Goal: Task Accomplishment & Management: Use online tool/utility

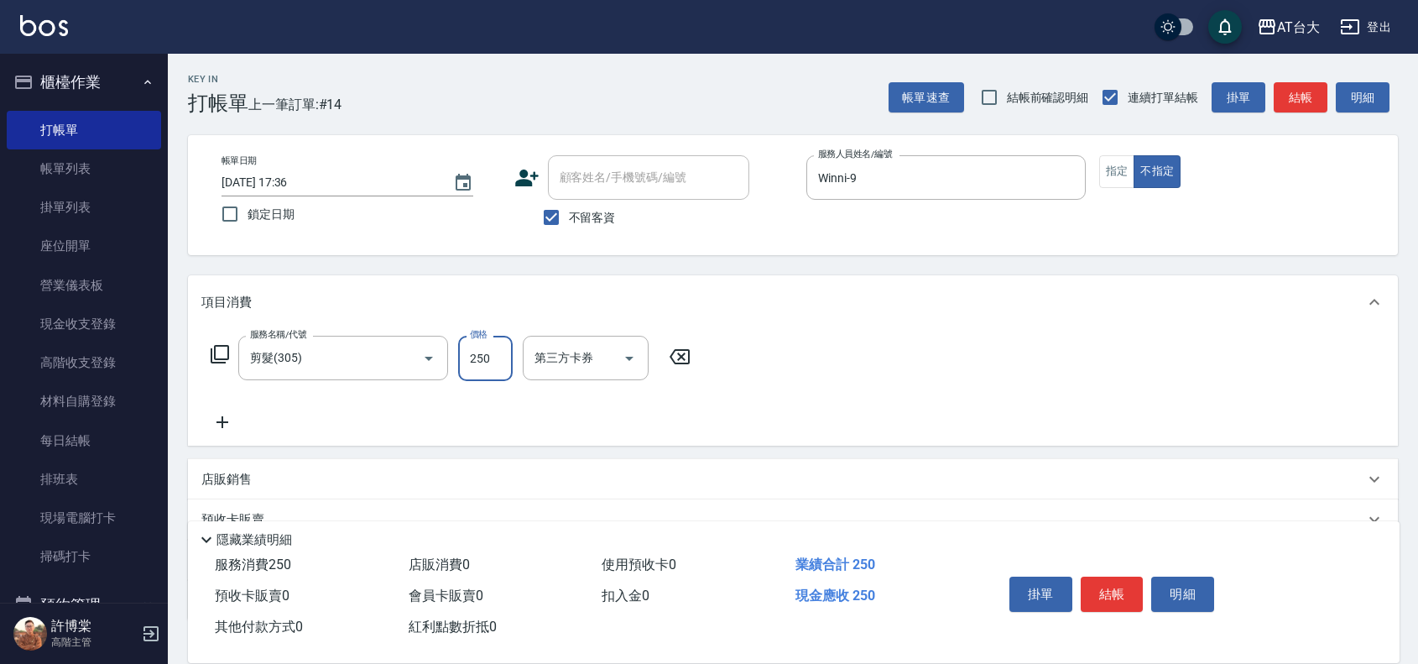
type input "250"
click at [919, 450] on div "項目消費 服務名稱/代號 剪髮(305) 服務名稱/代號 價格 250 價格 第三方卡券 第三方卡券 店販銷售 服務人員姓名/編號 服務人員姓名/編號 商品代…" at bounding box center [793, 447] width 1210 height 345
click at [1099, 576] on button "結帳" at bounding box center [1111, 593] width 63 height 35
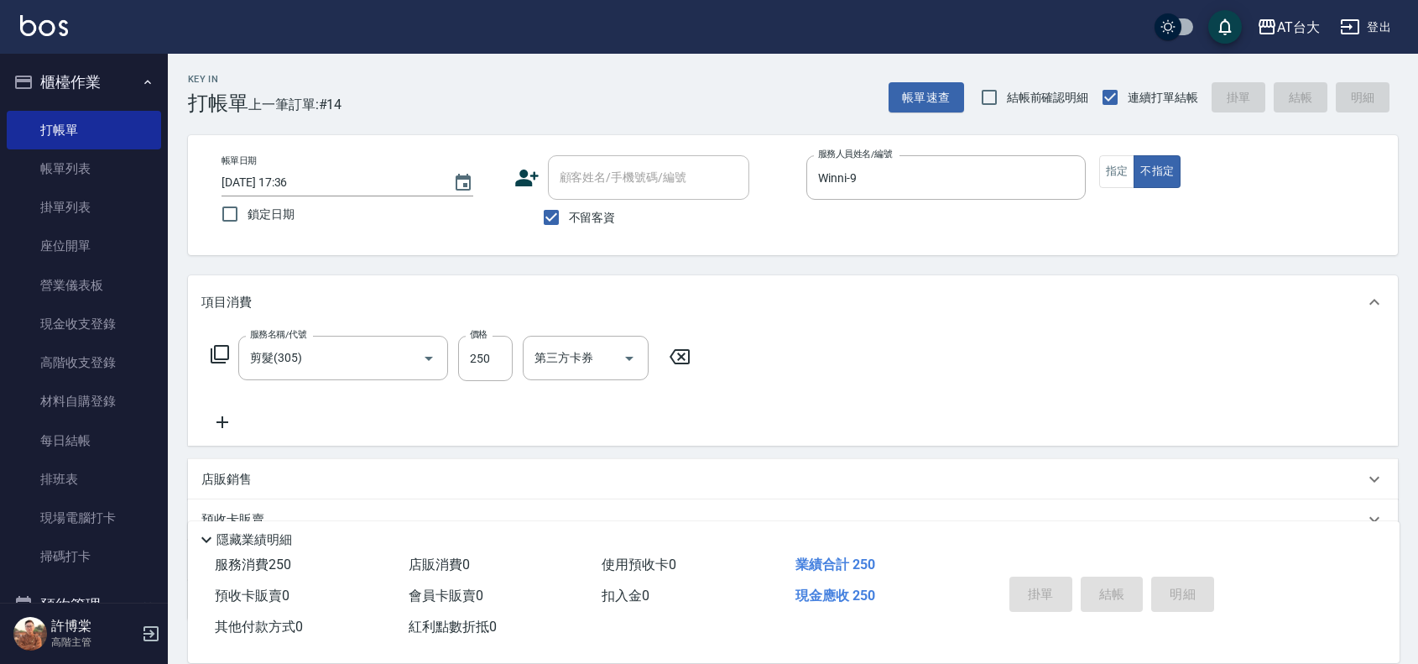
type input "[DATE] 18:08"
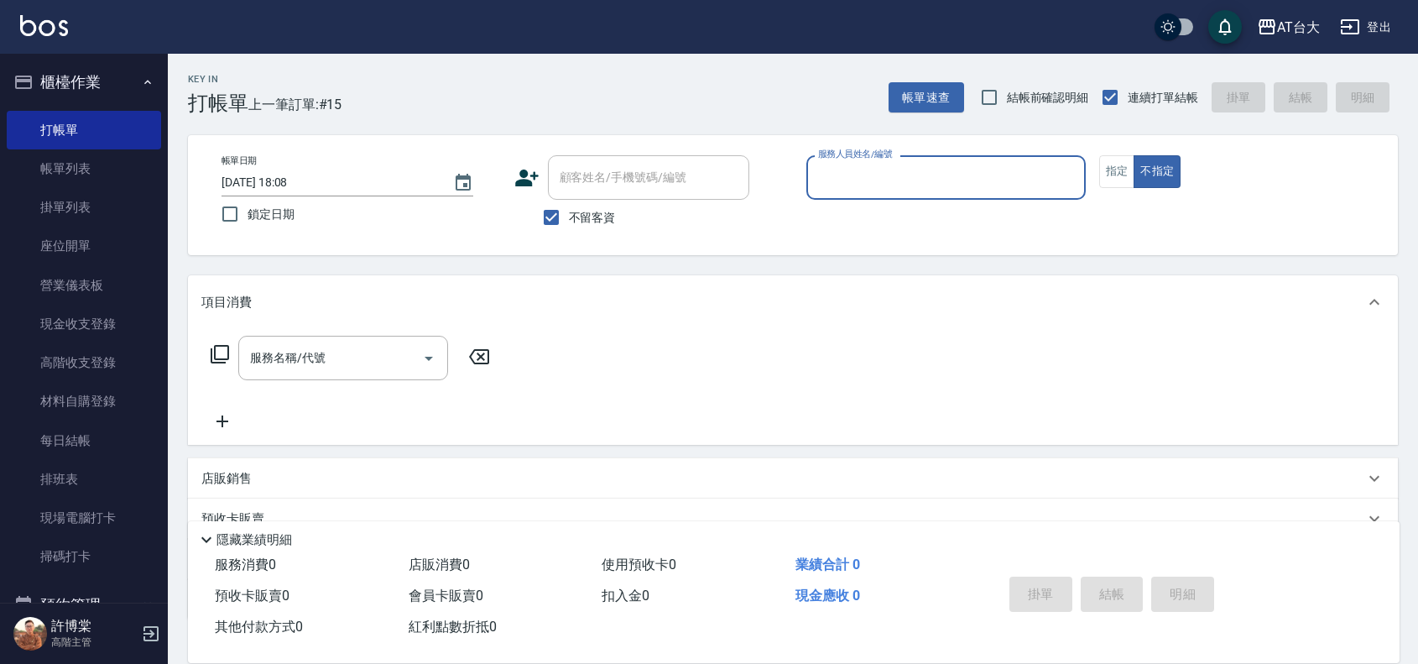
click at [1051, 169] on input "服務人員姓名/編號" at bounding box center [946, 177] width 264 height 29
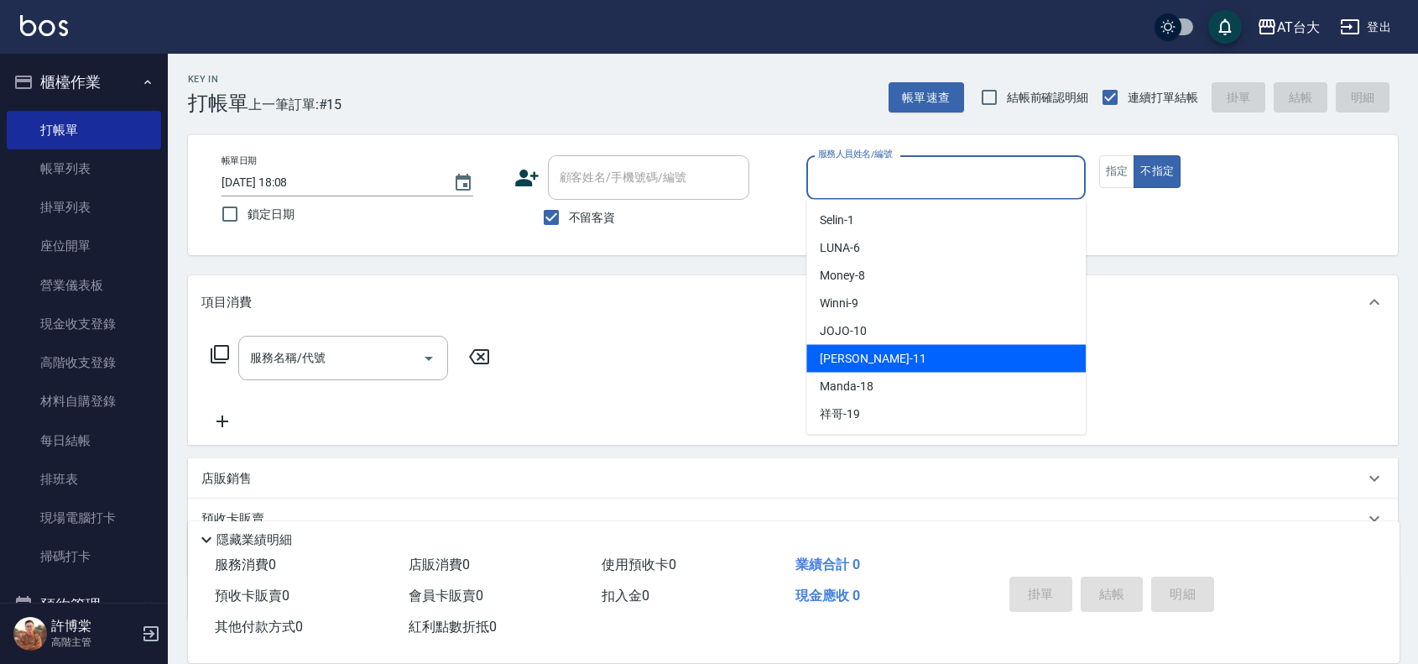
click at [954, 353] on div "[PERSON_NAME] -11" at bounding box center [945, 359] width 279 height 28
type input "[PERSON_NAME]-11"
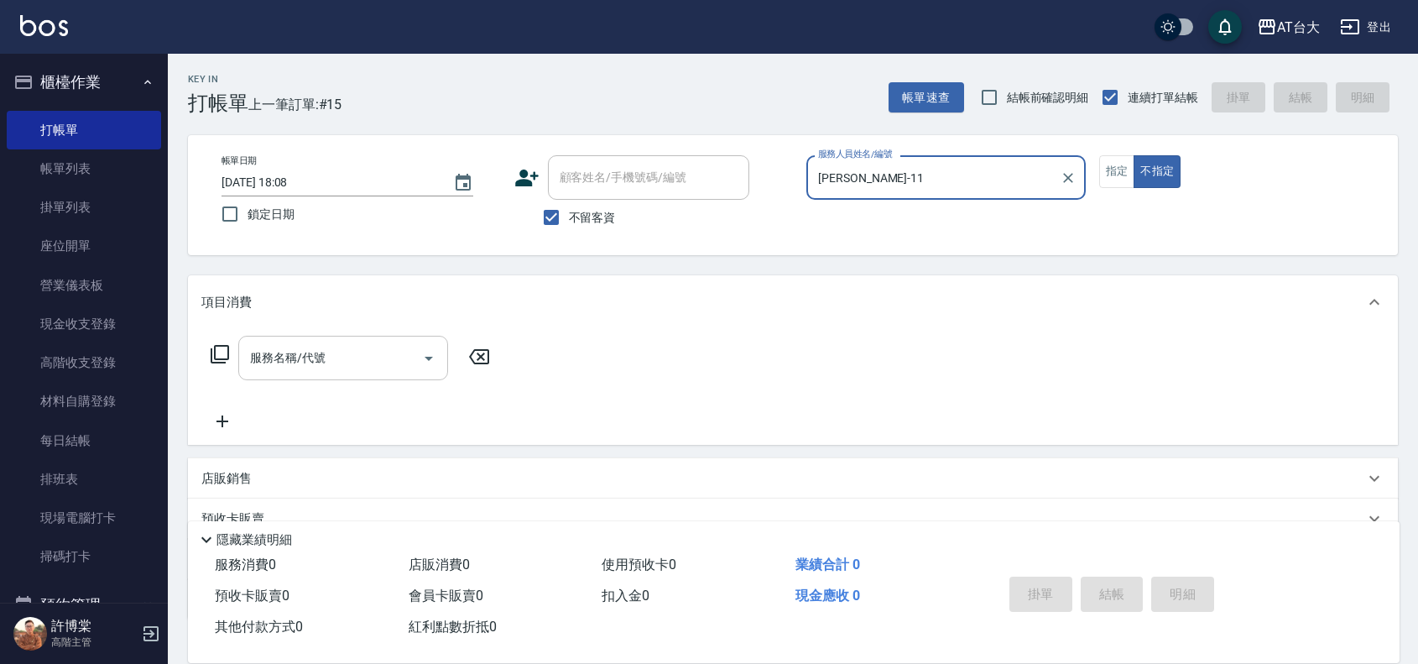
click at [336, 362] on input "服務名稱/代號" at bounding box center [330, 357] width 169 height 29
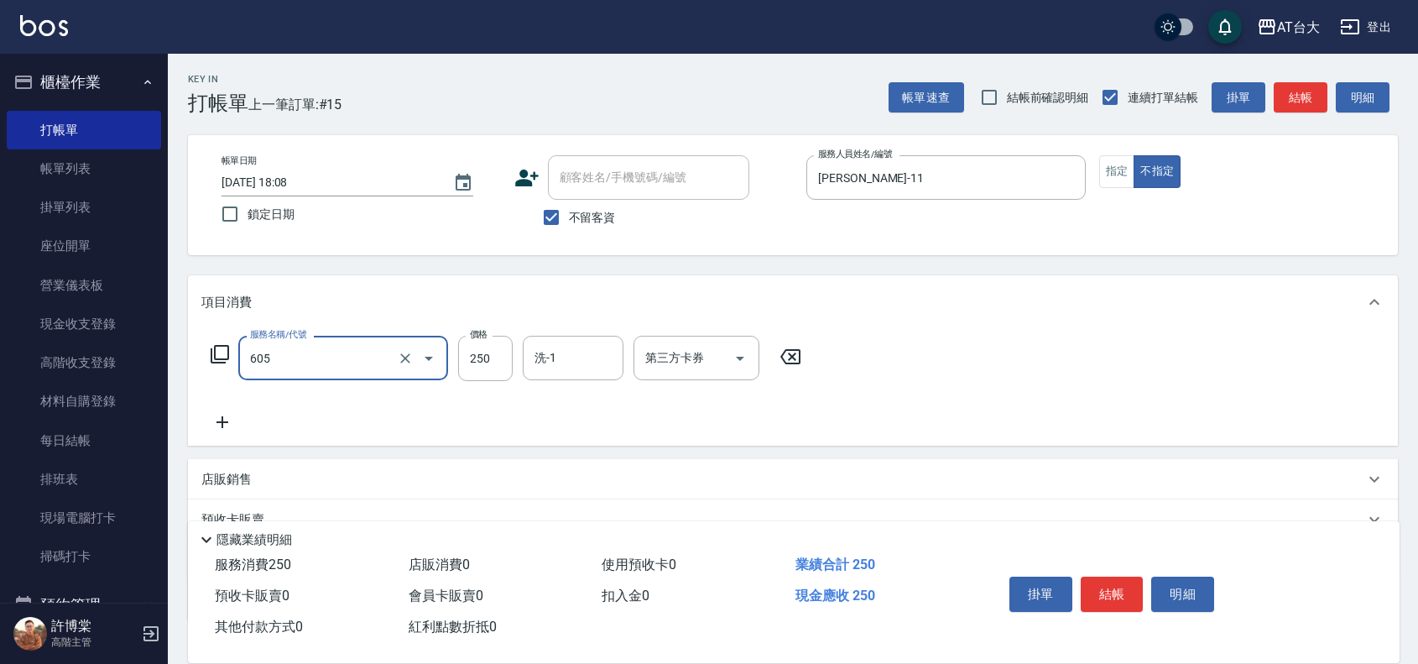
type input "洗髮 (女)(605)"
type input "450"
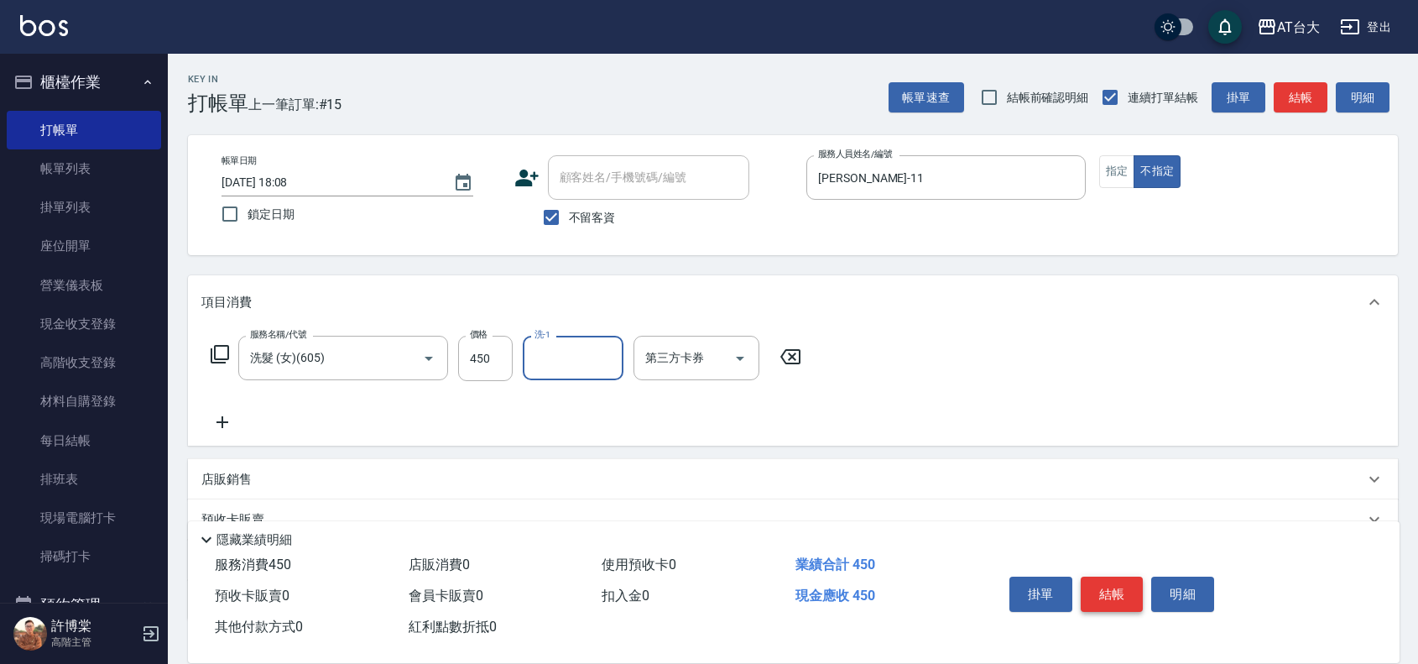
click at [1109, 589] on button "結帳" at bounding box center [1111, 593] width 63 height 35
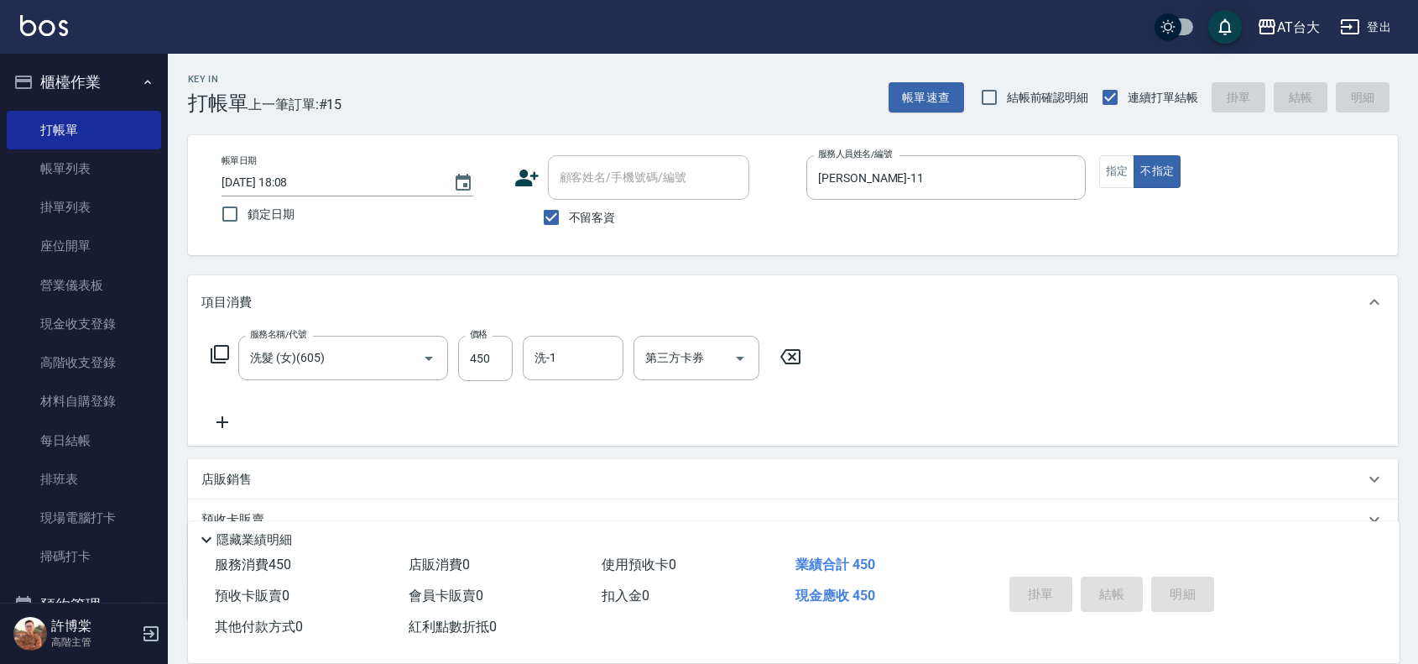
type input "[DATE] 18:26"
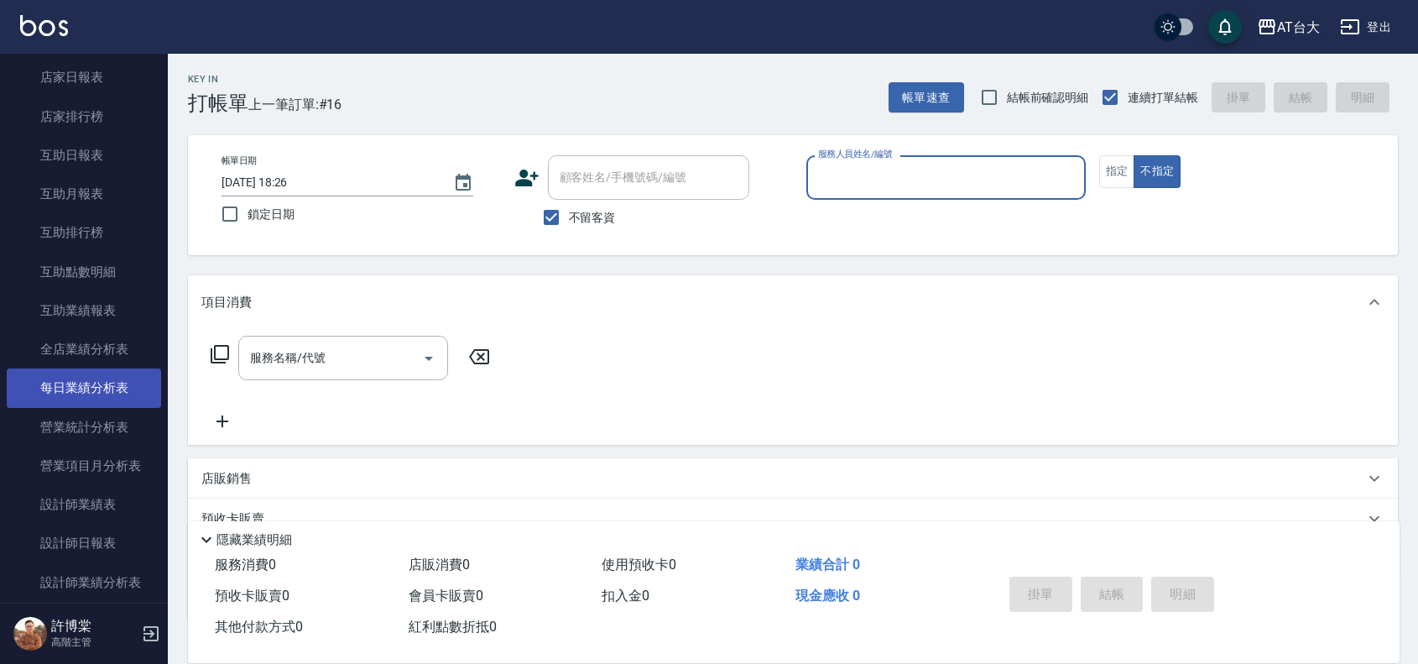
scroll to position [839, 0]
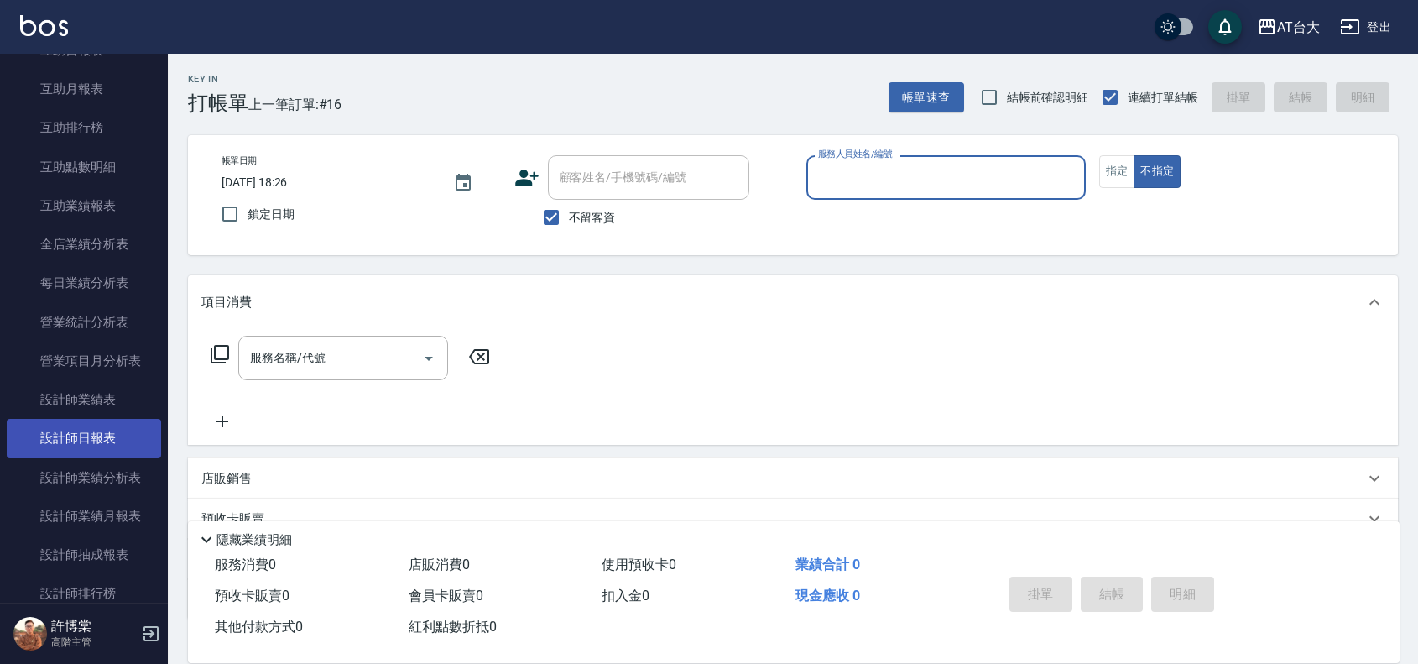
click at [119, 434] on link "設計師日報表" at bounding box center [84, 438] width 154 height 39
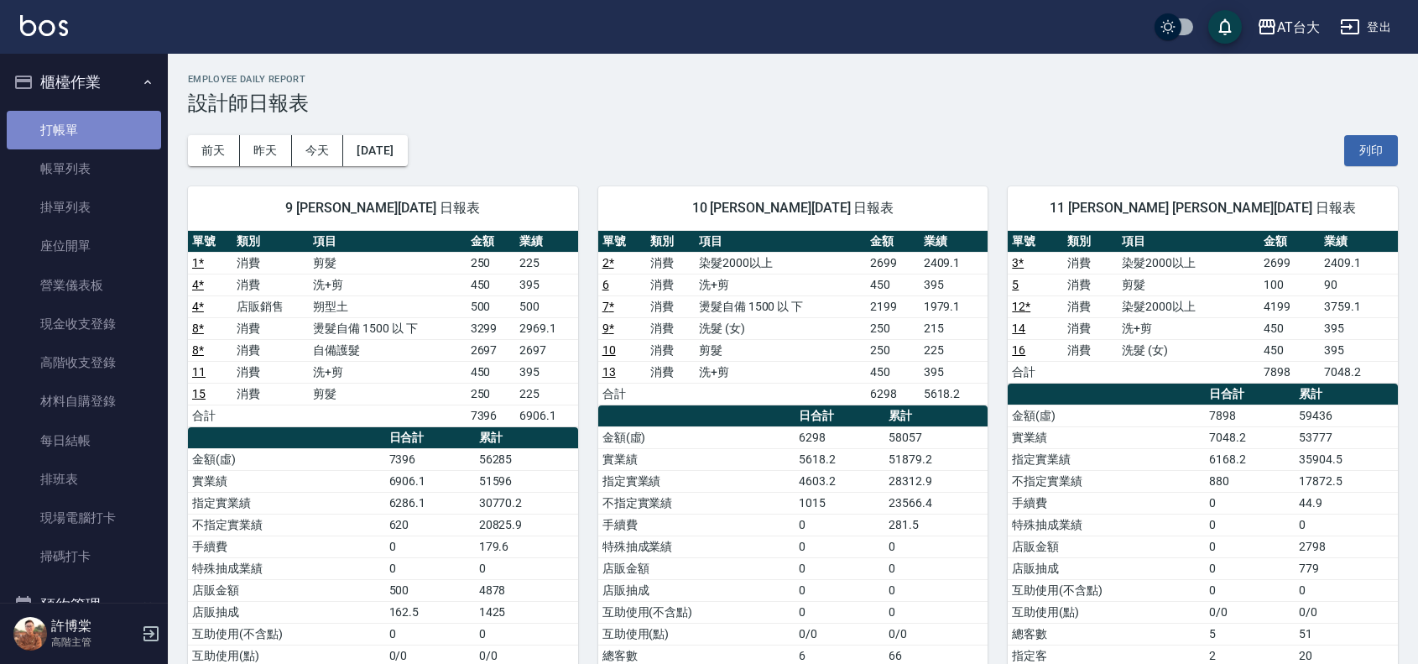
click at [88, 131] on link "打帳單" at bounding box center [84, 130] width 154 height 39
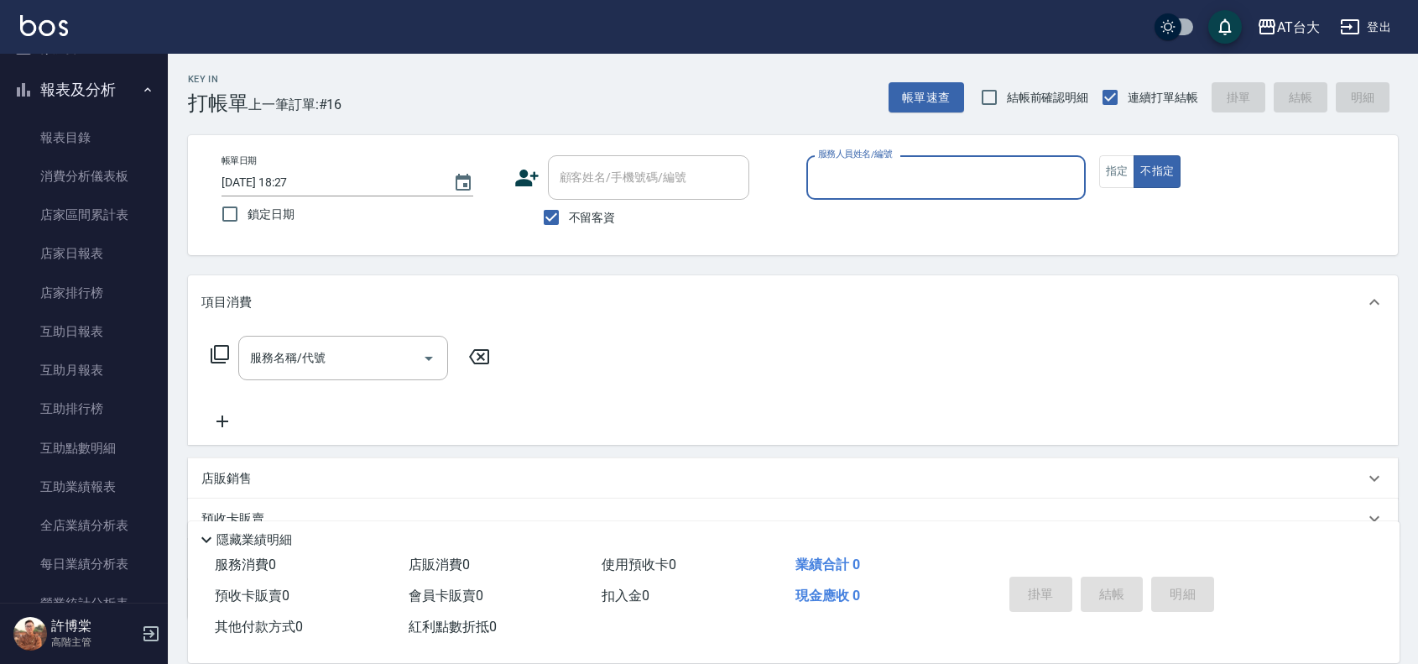
scroll to position [734, 0]
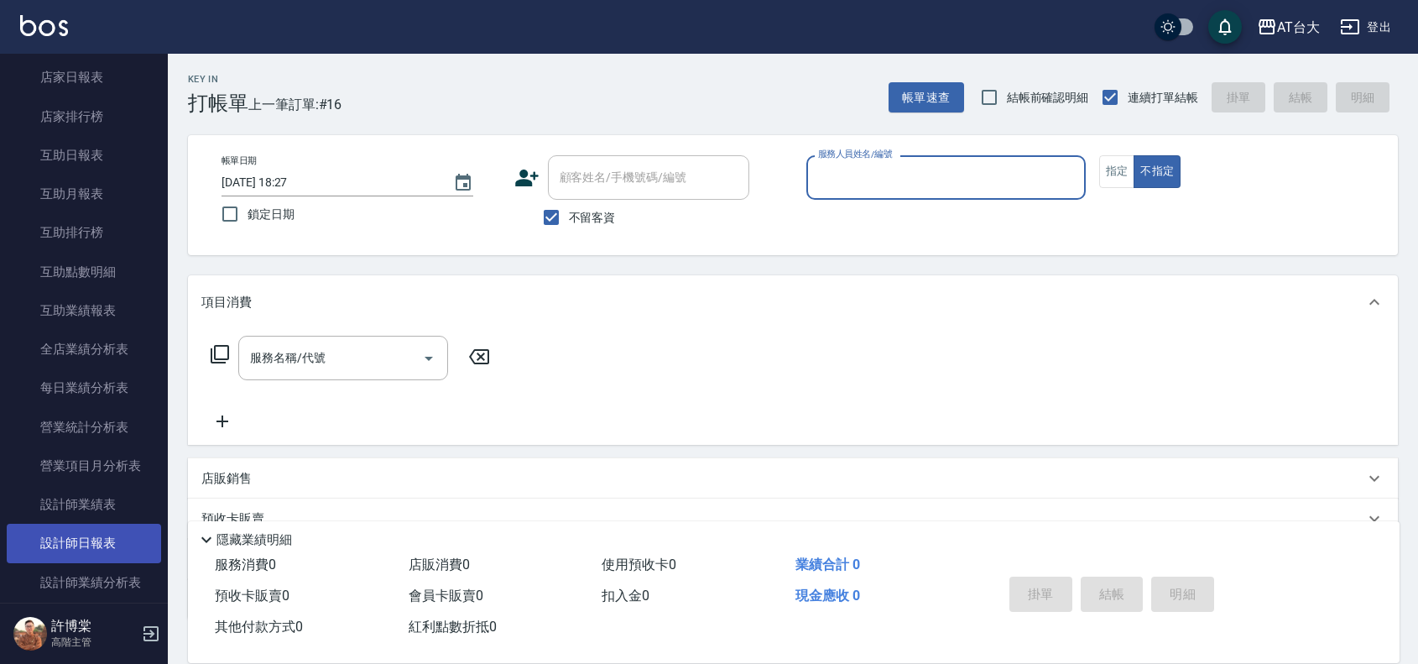
click at [133, 546] on link "設計師日報表" at bounding box center [84, 542] width 154 height 39
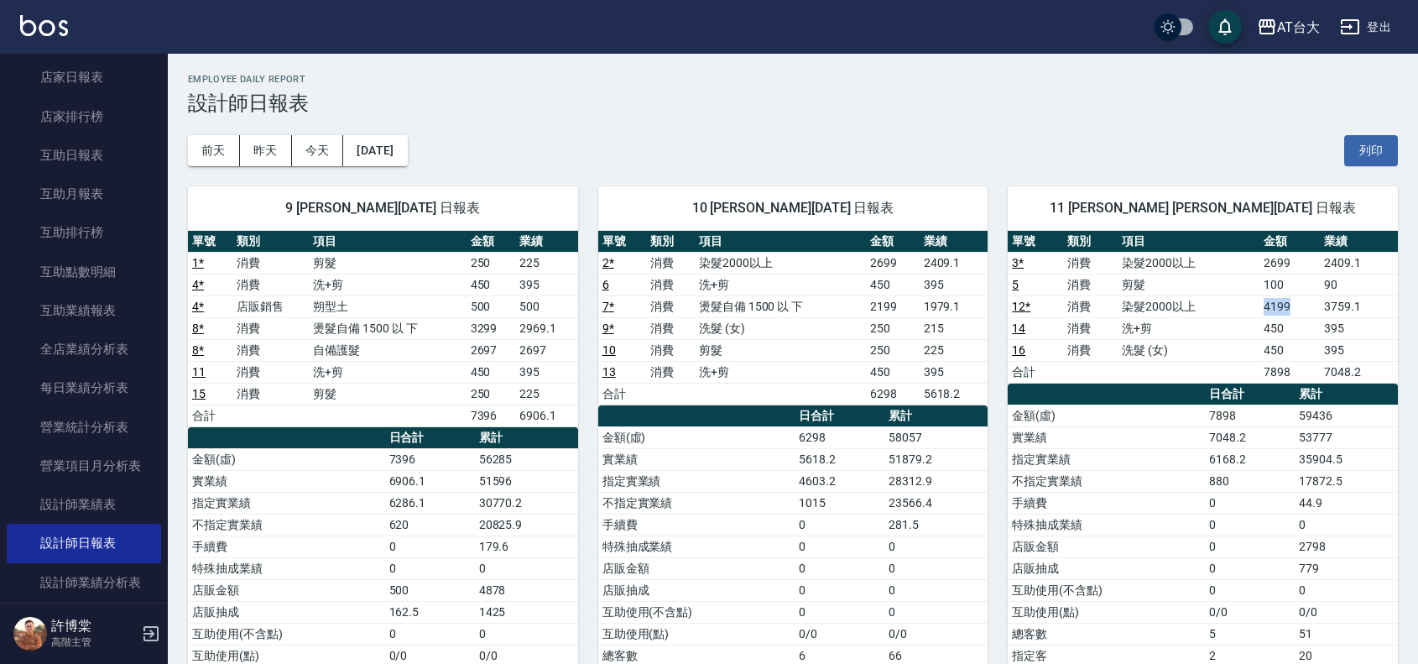
drag, startPoint x: 1267, startPoint y: 306, endPoint x: 1319, endPoint y: 309, distance: 52.1
click at [1319, 309] on td "4199" at bounding box center [1289, 306] width 60 height 22
click at [1314, 346] on td "450" at bounding box center [1289, 350] width 60 height 22
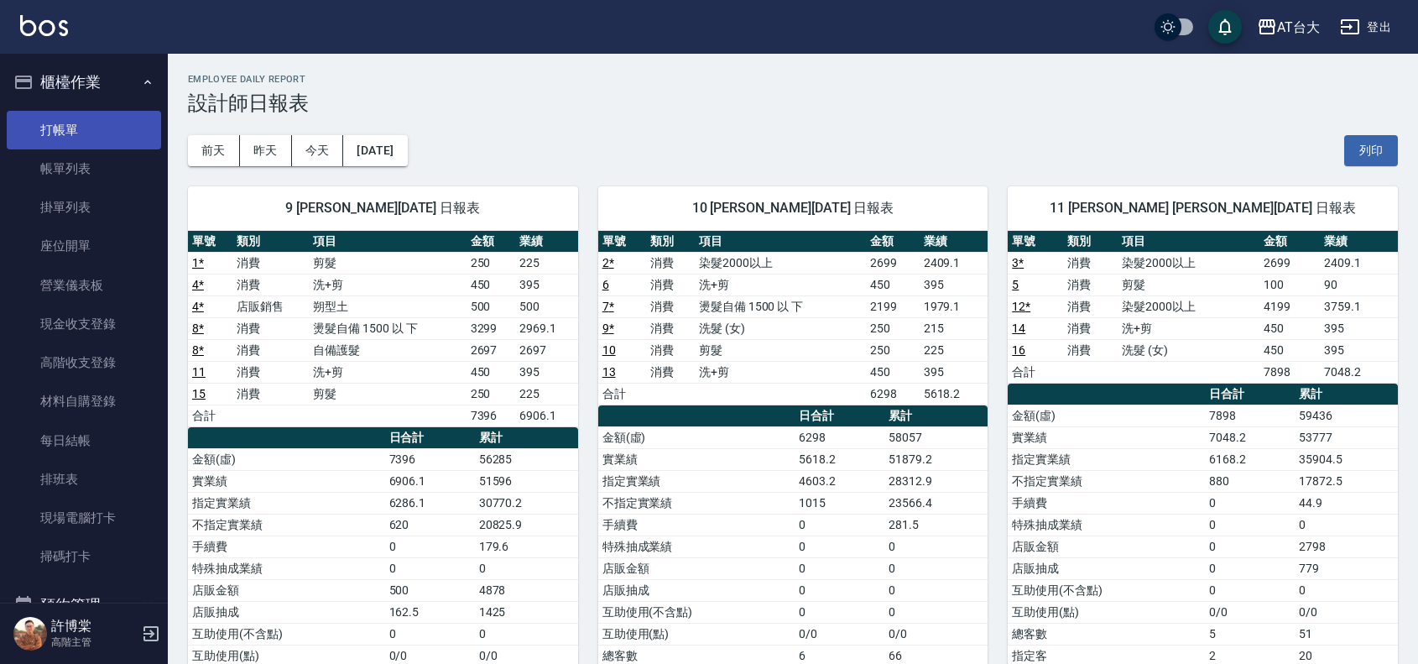
click at [86, 136] on link "打帳單" at bounding box center [84, 130] width 154 height 39
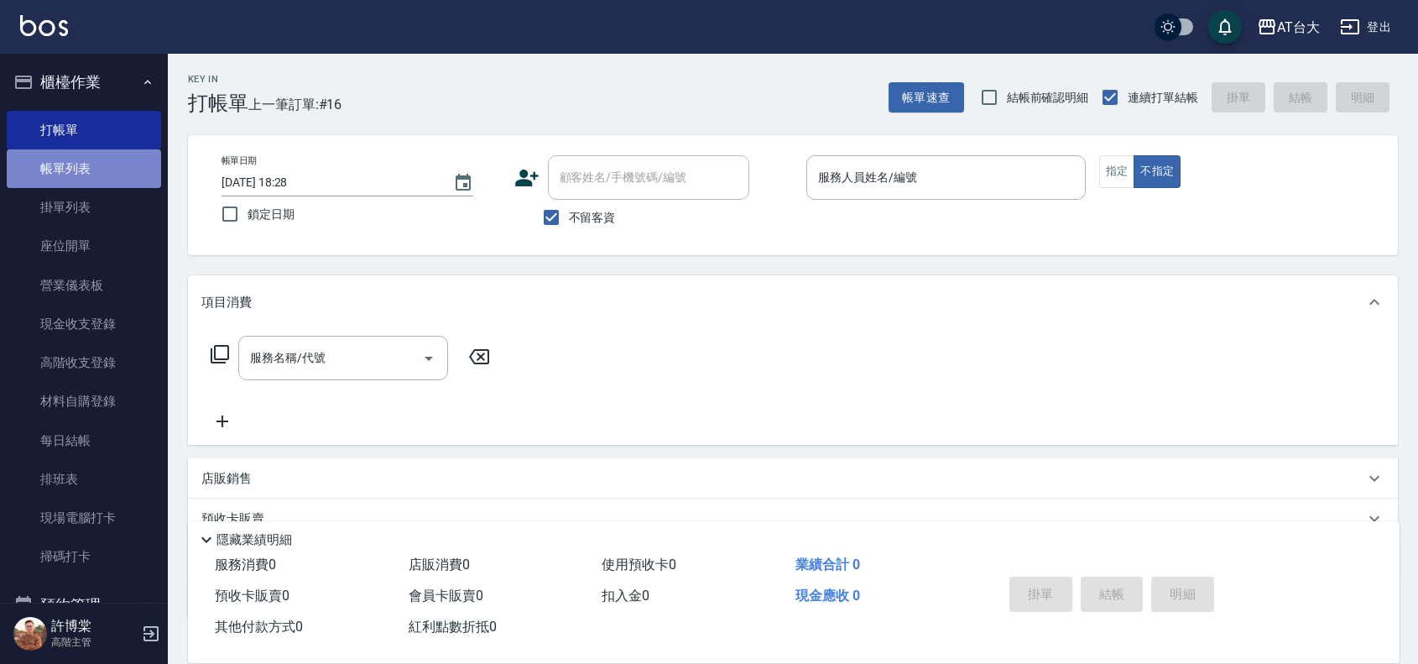
click at [115, 181] on link "帳單列表" at bounding box center [84, 168] width 154 height 39
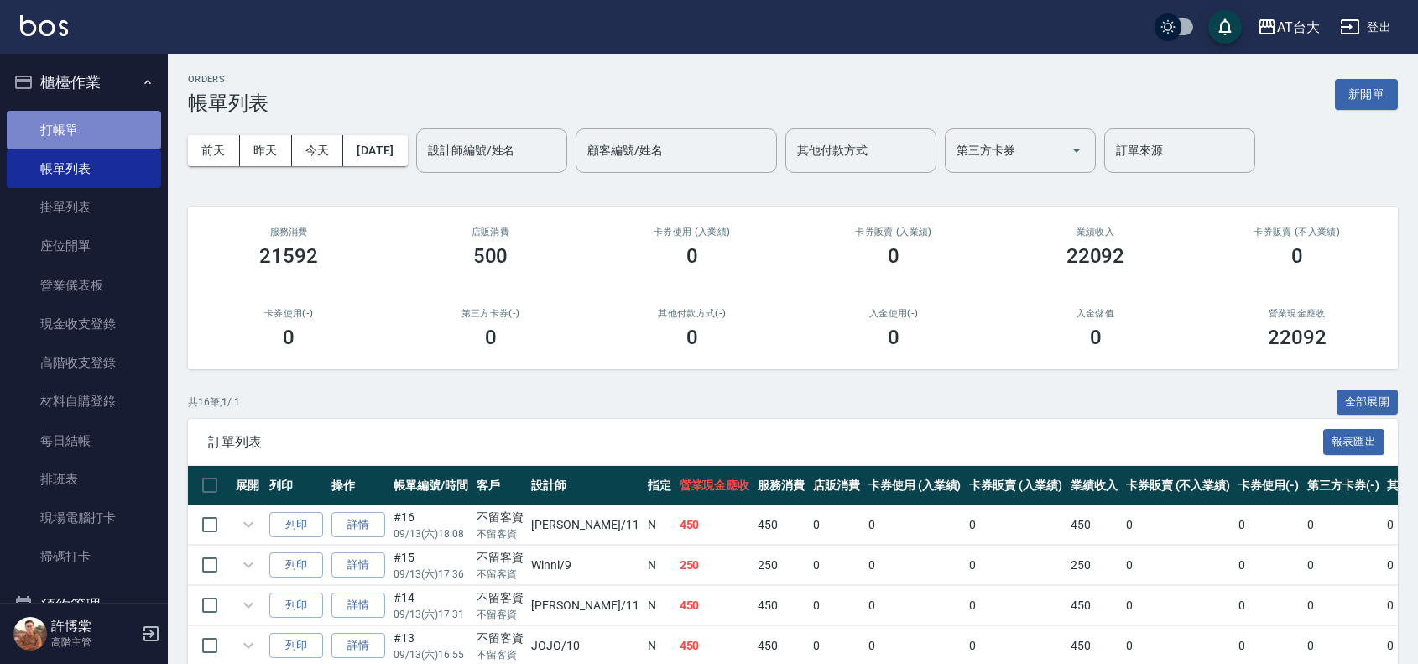
click at [107, 131] on link "打帳單" at bounding box center [84, 130] width 154 height 39
